Goal: Information Seeking & Learning: Learn about a topic

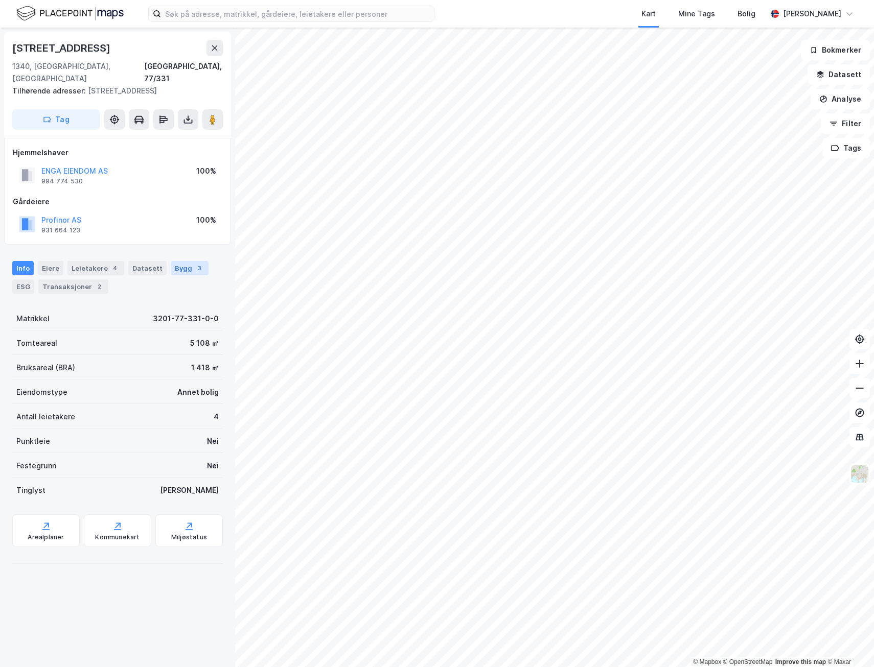
click at [174, 262] on div "Bygg 3" at bounding box center [190, 268] width 38 height 14
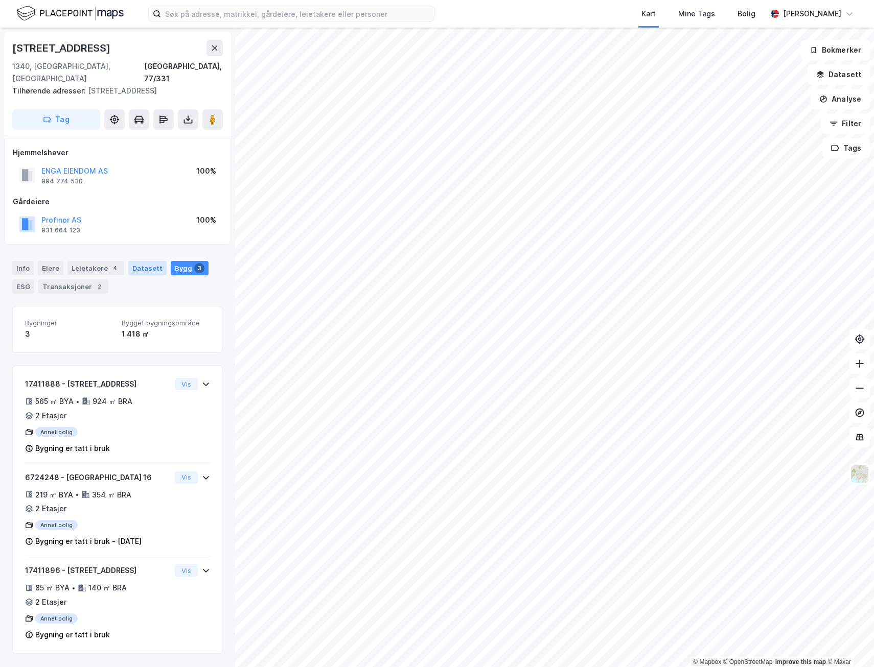
click at [137, 261] on div "Datasett" at bounding box center [147, 268] width 38 height 14
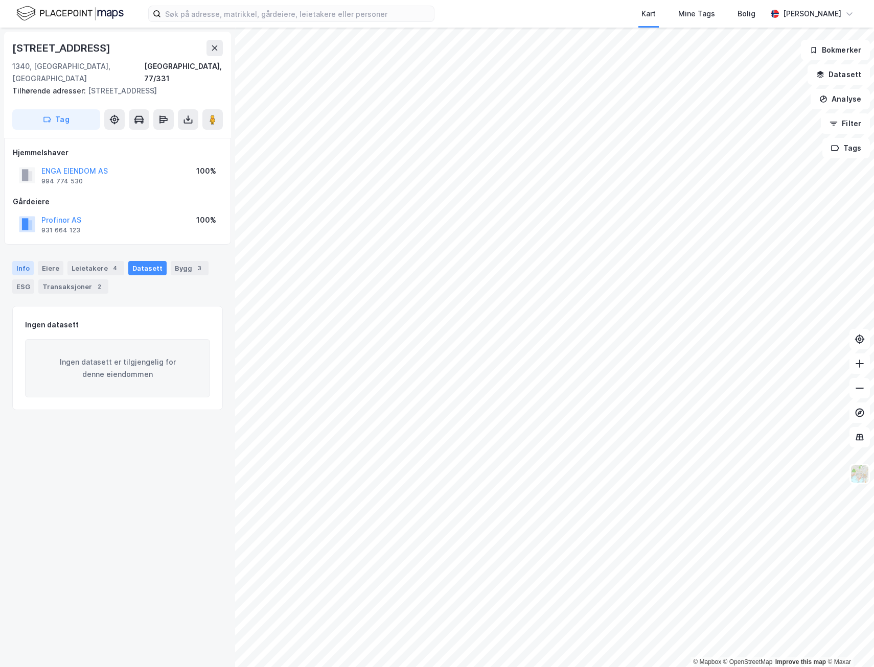
click at [18, 261] on div "Info" at bounding box center [22, 268] width 21 height 14
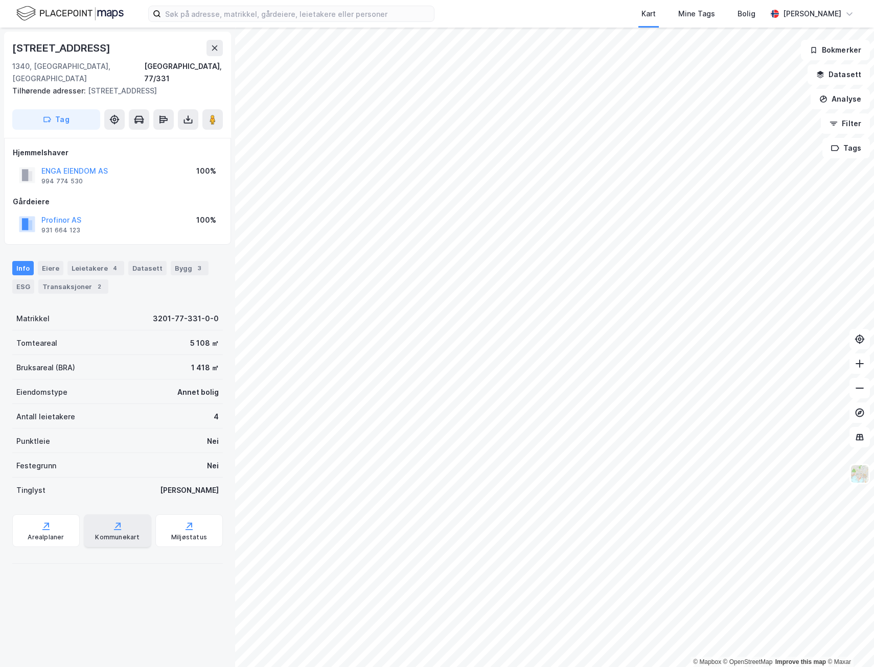
click at [113, 534] on div "Kommunekart" at bounding box center [117, 538] width 44 height 8
click at [97, 261] on div "Leietakere 4" at bounding box center [95, 268] width 57 height 14
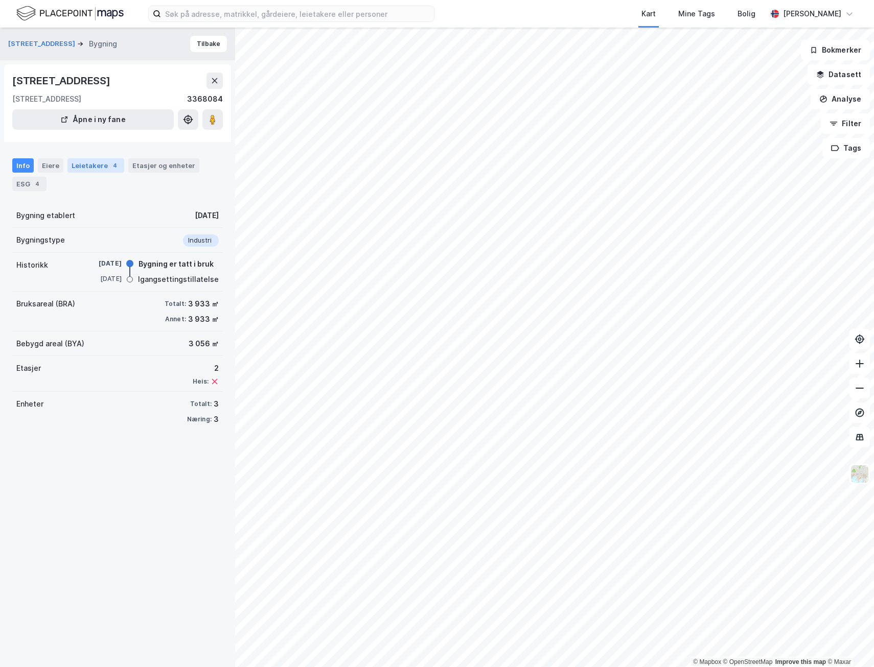
click at [74, 167] on div "Leietakere 4" at bounding box center [95, 165] width 57 height 14
